Goal: Information Seeking & Learning: Learn about a topic

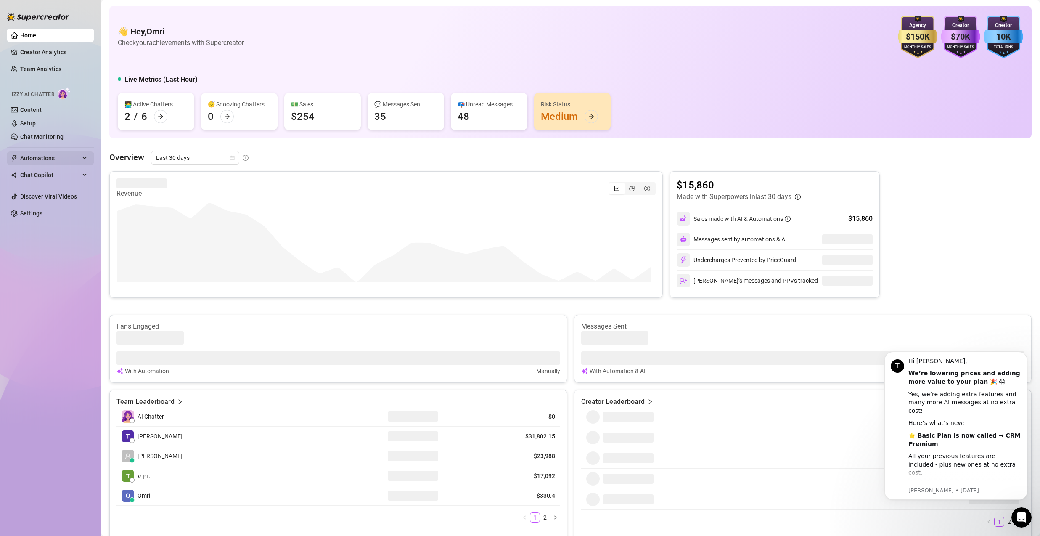
click at [50, 161] on span "Automations" at bounding box center [50, 157] width 60 height 13
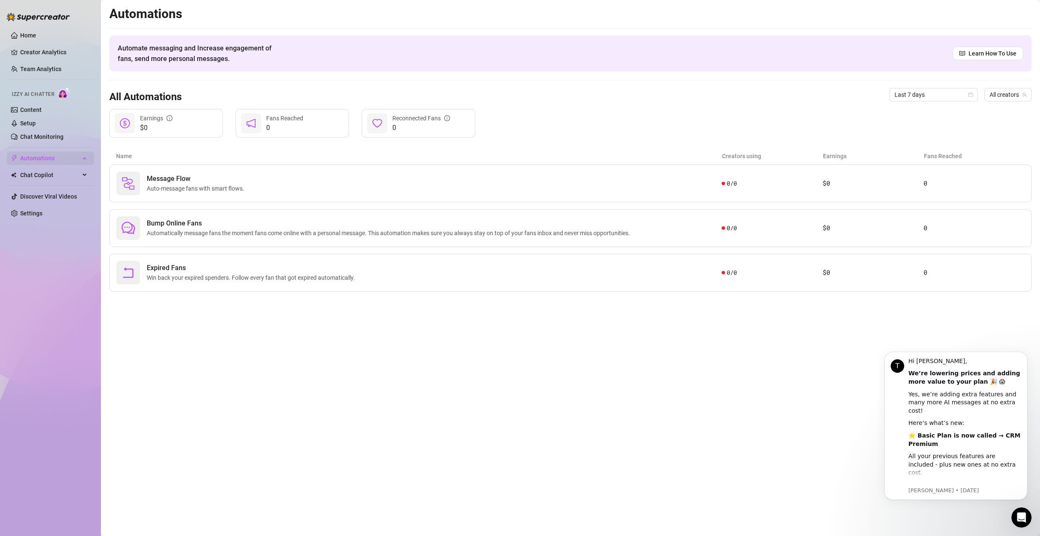
click at [50, 158] on span "Automations" at bounding box center [50, 157] width 60 height 13
click at [148, 218] on div "Bump Online Fans Automatically message fans the moment fans come online with a …" at bounding box center [419, 228] width 605 height 24
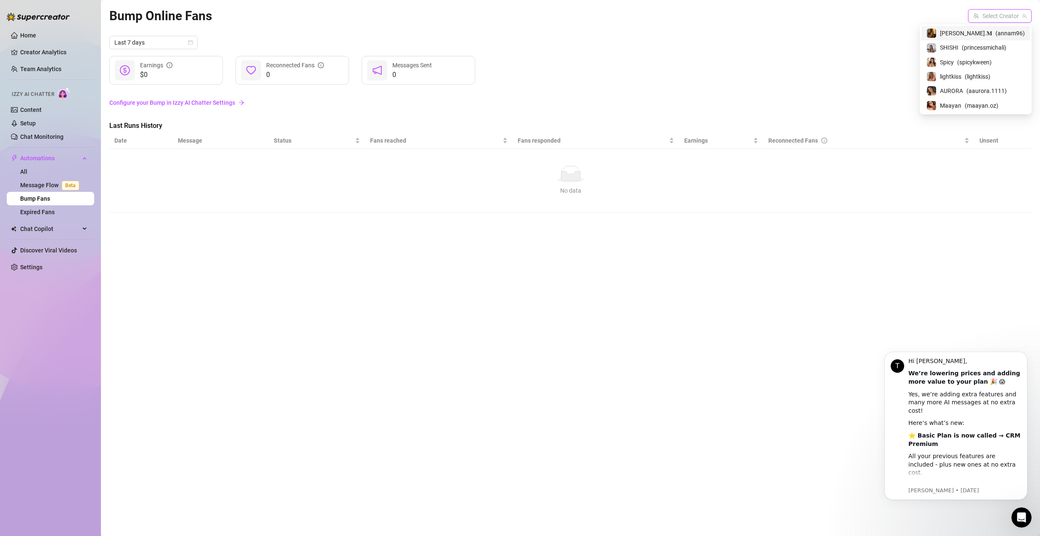
click at [997, 14] on input "search" at bounding box center [997, 16] width 46 height 13
click at [997, 30] on span "( annam96 )" at bounding box center [1010, 33] width 29 height 9
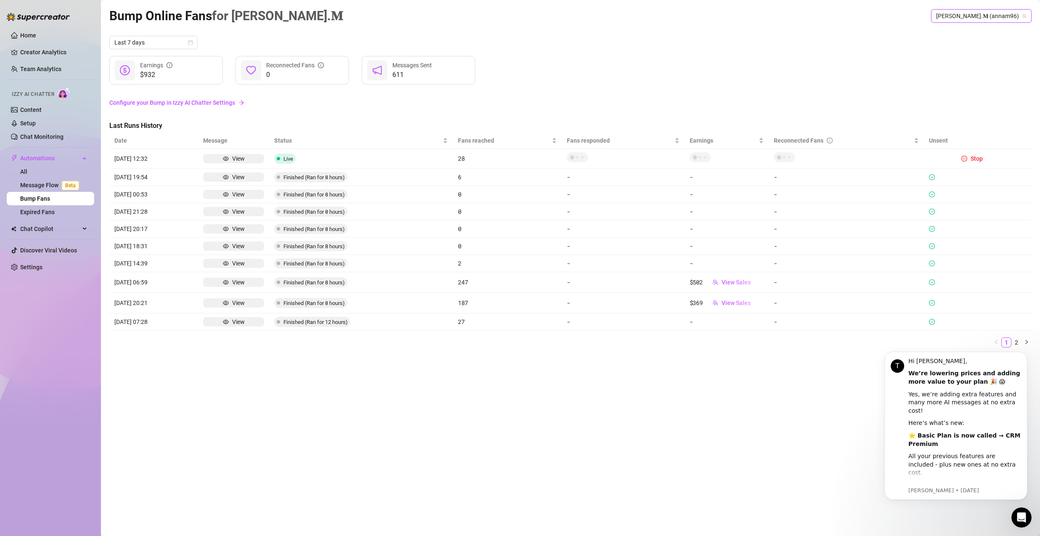
click at [1000, 13] on span "[PERSON_NAME].𝐌 (annam96)" at bounding box center [981, 16] width 90 height 13
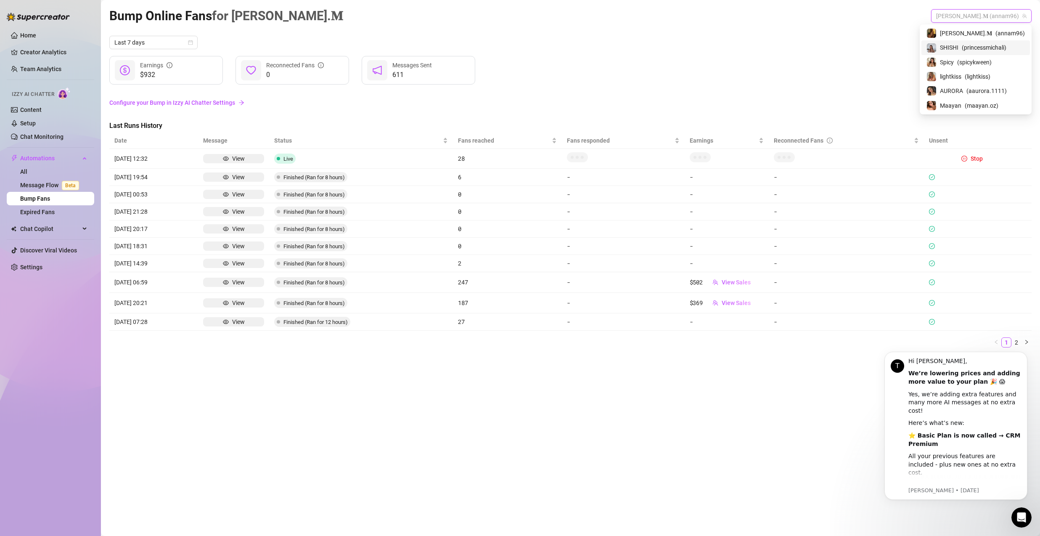
click at [986, 45] on span "( princessmichali )" at bounding box center [984, 47] width 45 height 9
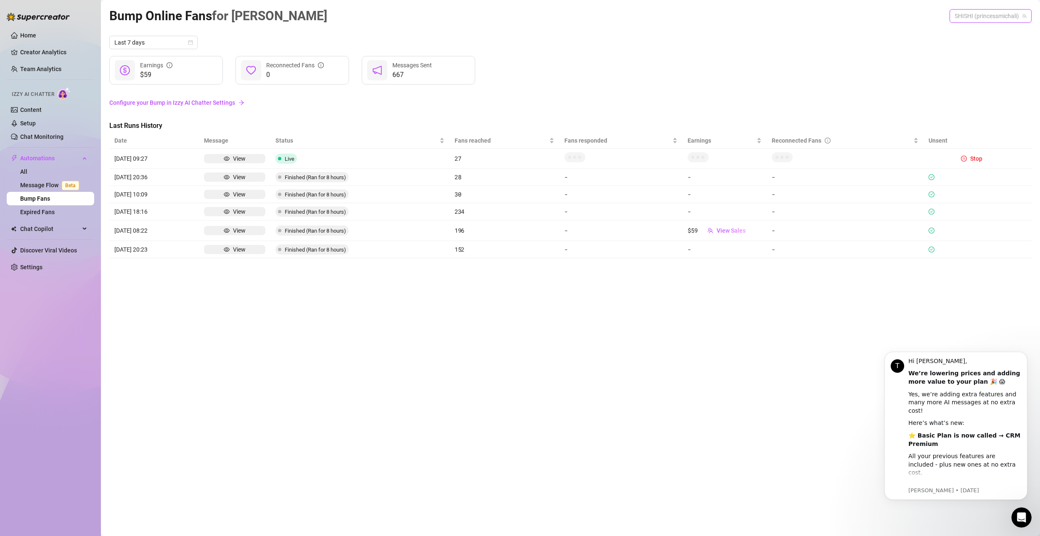
click at [991, 18] on span "SHISHI (princessmichali)" at bounding box center [991, 16] width 72 height 13
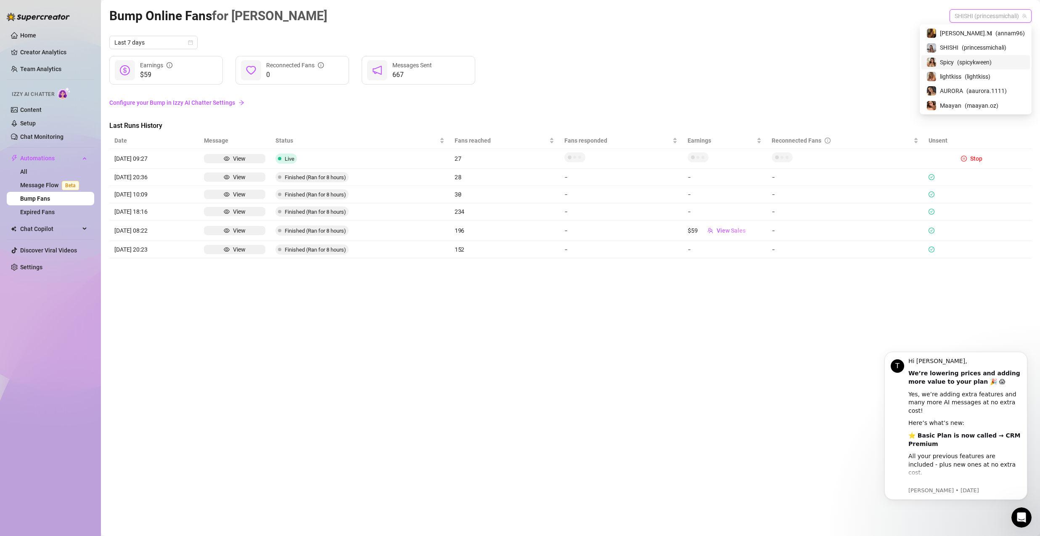
click at [980, 62] on span "( spicykween )" at bounding box center [975, 62] width 34 height 9
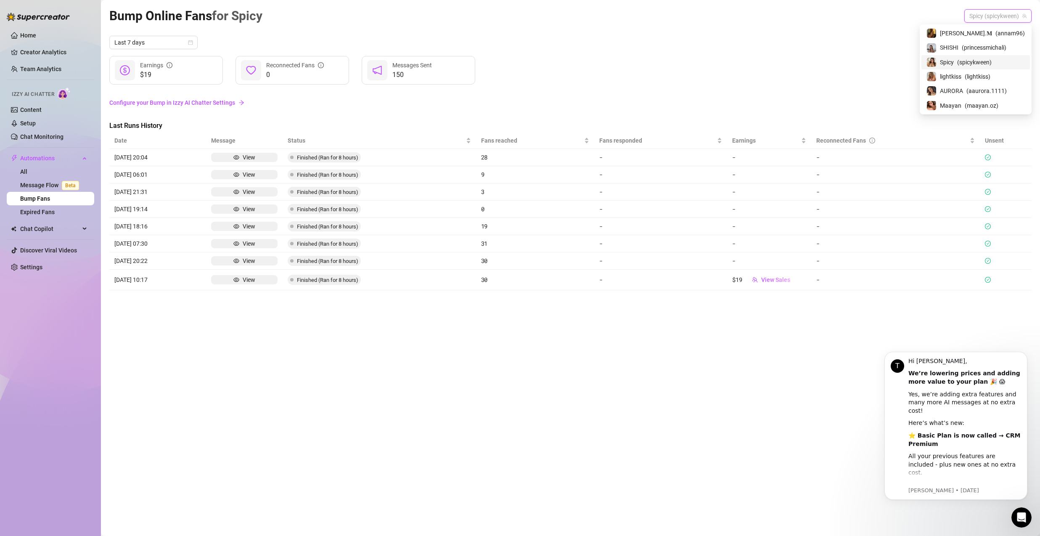
click at [986, 15] on span "Spicy (spicykween)" at bounding box center [998, 16] width 57 height 13
drag, startPoint x: 976, startPoint y: 77, endPoint x: 975, endPoint y: 56, distance: 21.9
click at [962, 77] on span "lightkiss" at bounding box center [950, 76] width 21 height 9
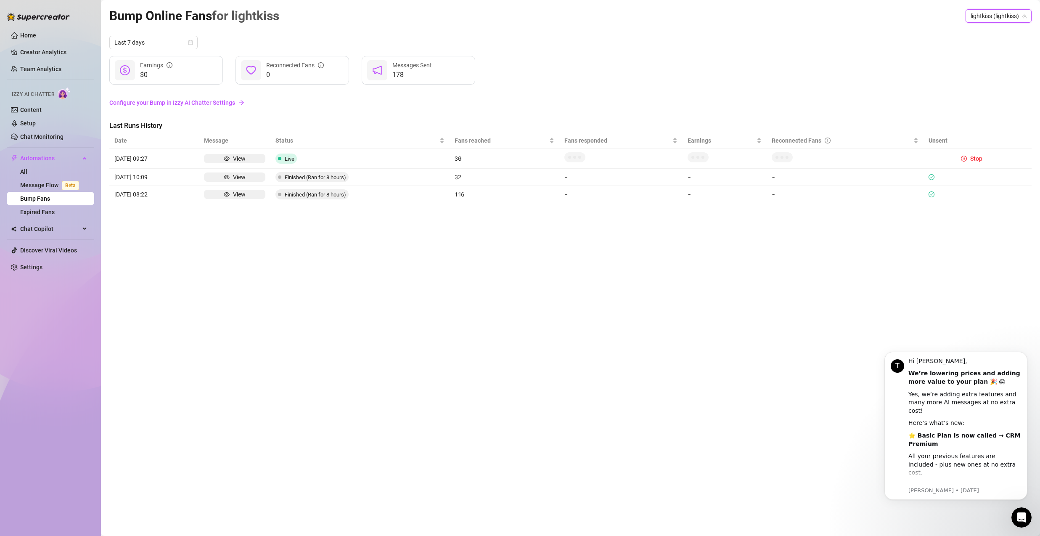
click at [992, 17] on span "lightkiss (lightkiss)" at bounding box center [999, 16] width 56 height 13
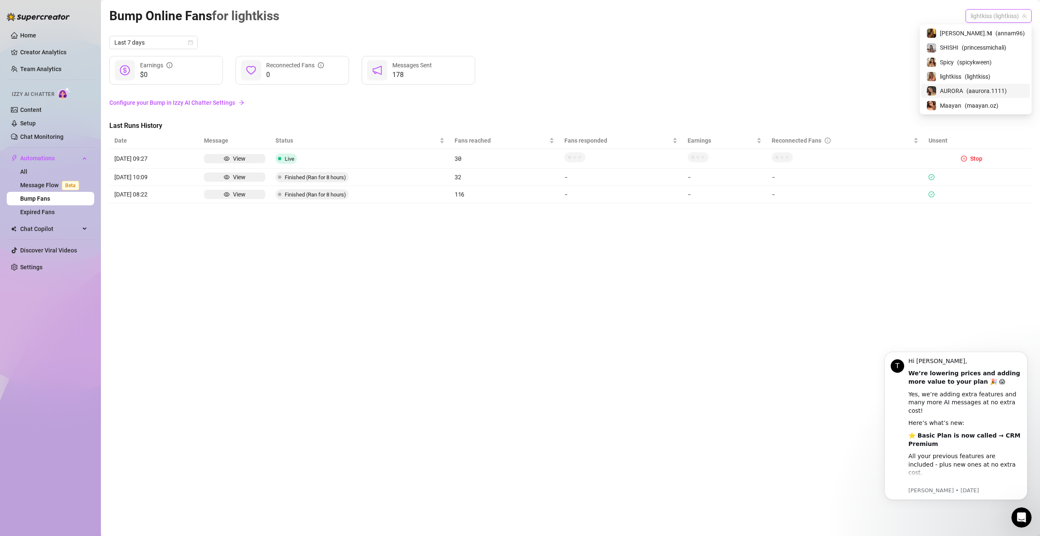
click at [963, 93] on span "AURORA" at bounding box center [951, 90] width 23 height 9
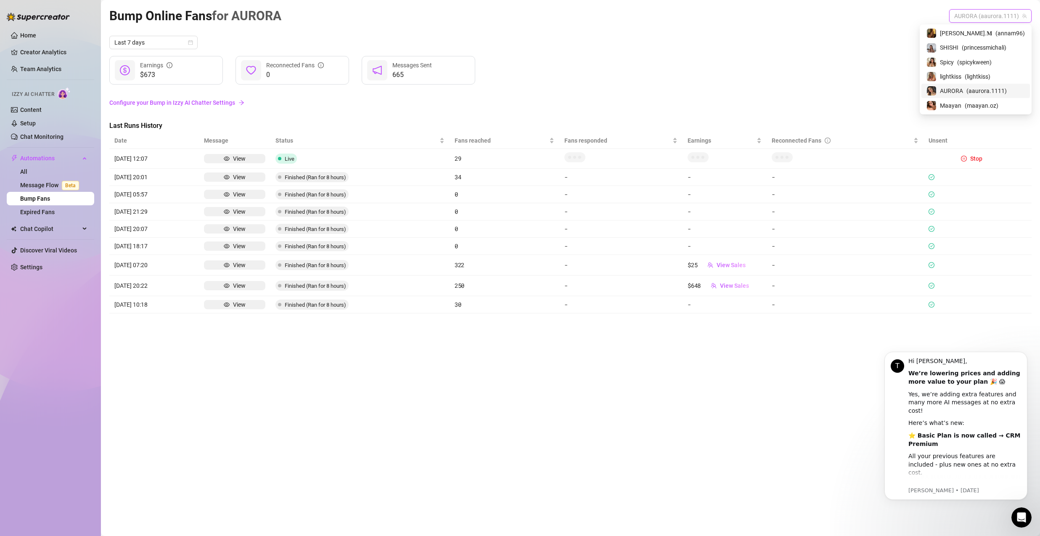
click at [990, 12] on span "AURORA (aaurora.1111)" at bounding box center [991, 16] width 72 height 13
click at [962, 103] on span "Maayan" at bounding box center [950, 105] width 21 height 9
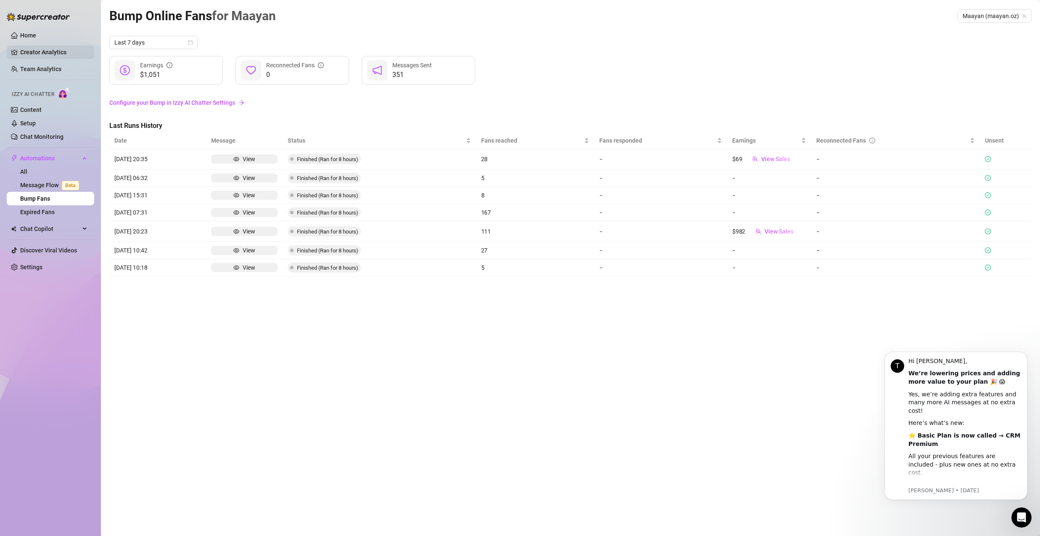
click at [41, 49] on link "Creator Analytics" at bounding box center [53, 51] width 67 height 13
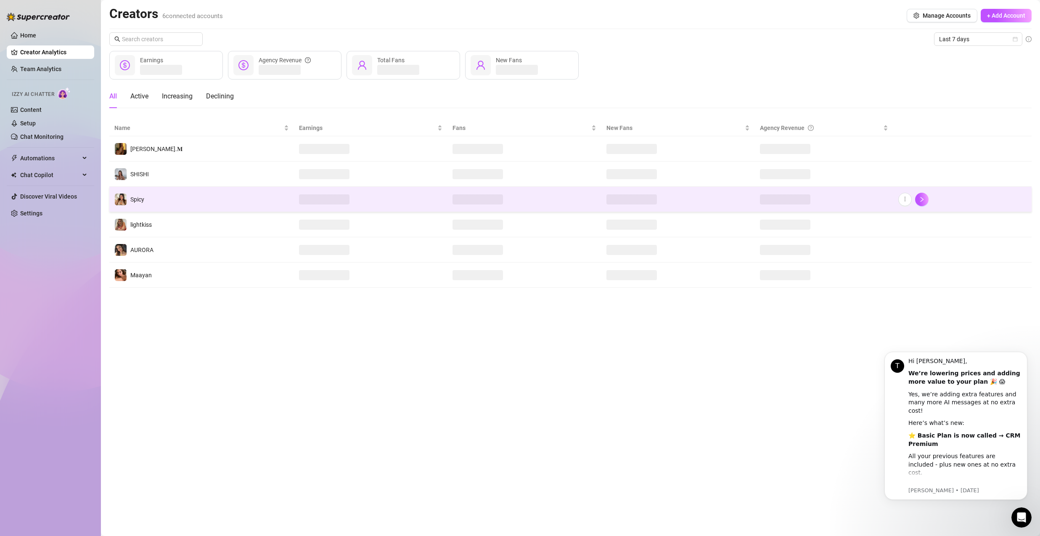
click at [159, 194] on td "Spicy" at bounding box center [201, 199] width 185 height 25
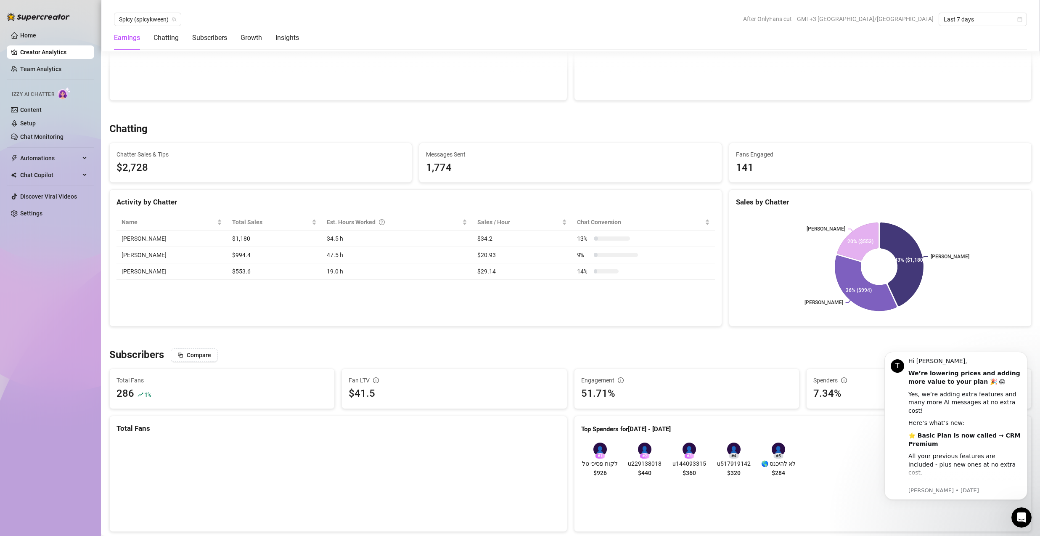
scroll to position [134, 0]
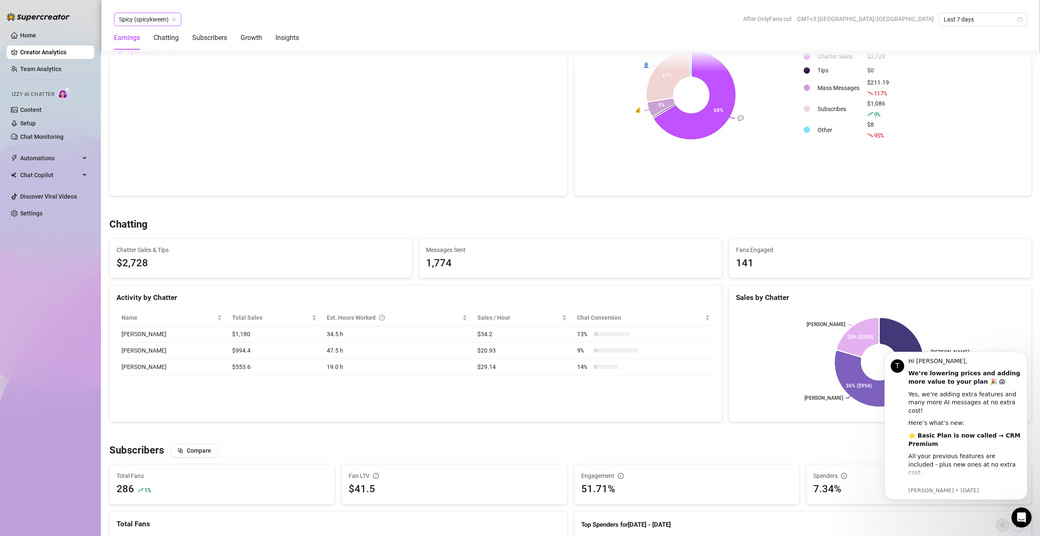
click at [159, 24] on span "Spicy (spicykween)" at bounding box center [147, 19] width 57 height 13
click at [170, 96] on span "( aaurora.1111 )" at bounding box center [181, 94] width 40 height 9
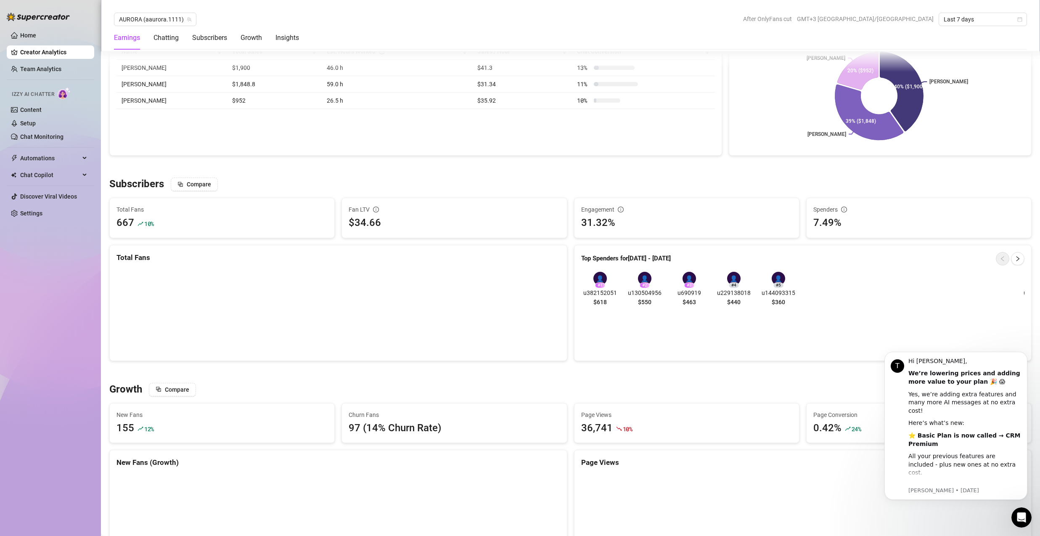
scroll to position [400, 0]
click at [989, 16] on span "Last 7 days" at bounding box center [983, 19] width 78 height 13
click at [985, 75] on div "Last 90 days" at bounding box center [983, 76] width 75 height 9
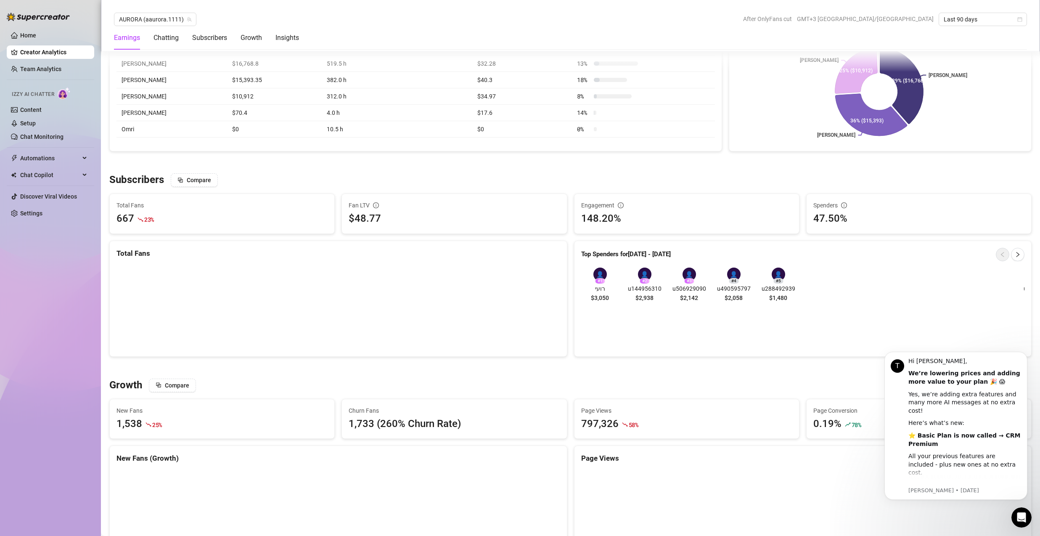
scroll to position [0, 0]
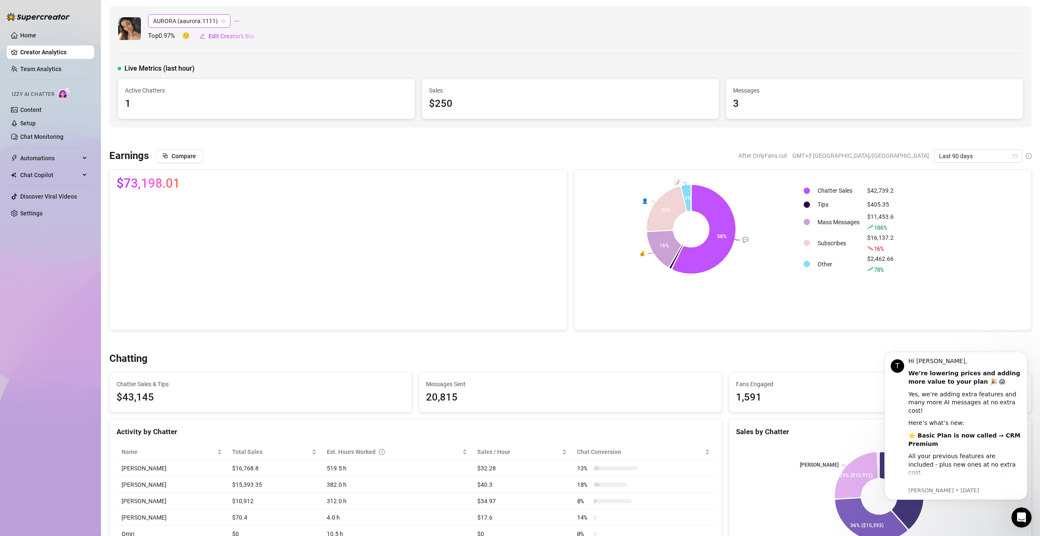
click at [193, 18] on span "AURORA (aaurora.1111)" at bounding box center [189, 21] width 72 height 13
click at [197, 82] on span "( lightkiss )" at bounding box center [206, 81] width 26 height 9
